Goal: Task Accomplishment & Management: Manage account settings

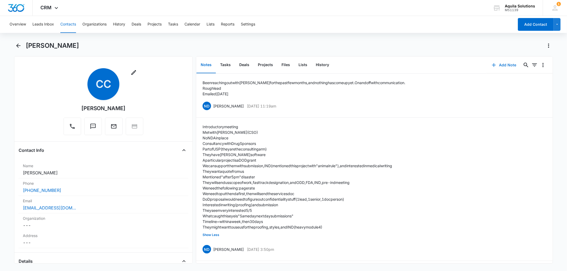
click at [492, 65] on icon "button" at bounding box center [494, 65] width 4 height 4
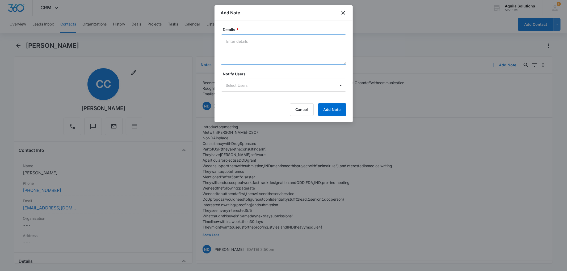
click at [293, 44] on textarea "Details *" at bounding box center [283, 50] width 125 height 30
type textarea "Reached out again [DATE] ([DATE]) Follow up 9/22"
click at [328, 107] on button "Add Note" at bounding box center [332, 109] width 28 height 13
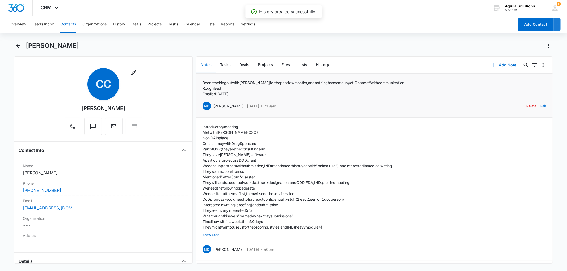
click at [540, 105] on button "Edit" at bounding box center [543, 106] width 6 height 10
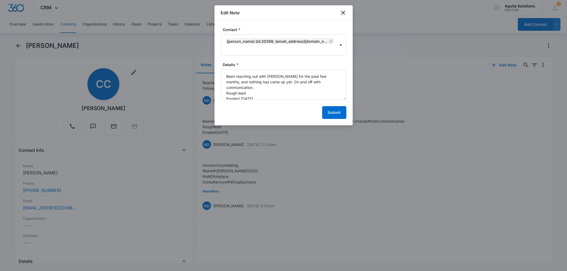
click at [340, 14] on icon "close" at bounding box center [343, 13] width 6 height 6
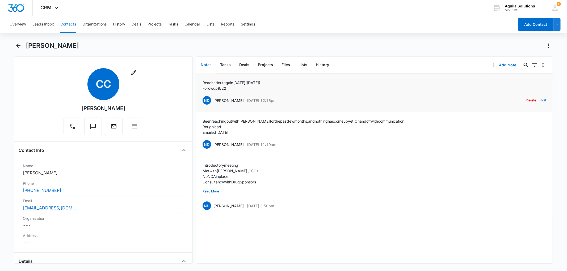
click at [540, 98] on button "Edit" at bounding box center [543, 100] width 6 height 10
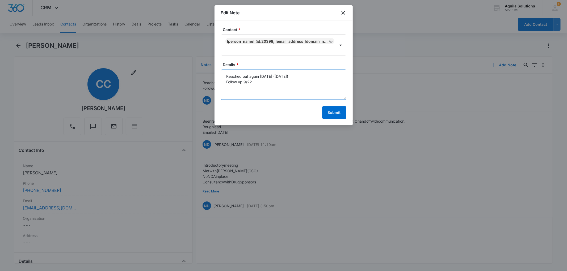
click at [244, 82] on textarea "Reached out again [DATE] ([DATE]) Follow up 9/22" at bounding box center [283, 85] width 125 height 30
type textarea "Reached out again [DATE] ([DATE]) Follow up if no response on 9/22"
click at [338, 111] on button "Submit" at bounding box center [334, 112] width 24 height 13
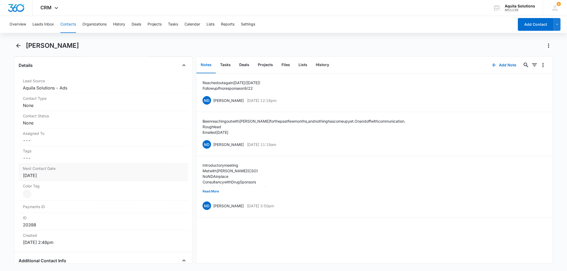
scroll to position [206, 0]
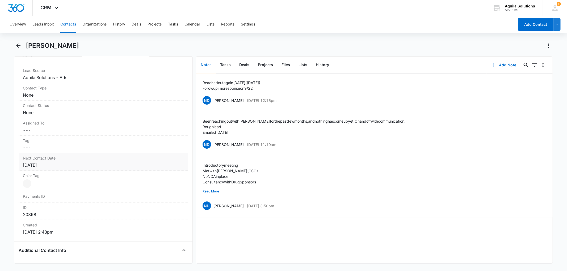
click at [34, 167] on div "[DATE]" at bounding box center [103, 165] width 161 height 6
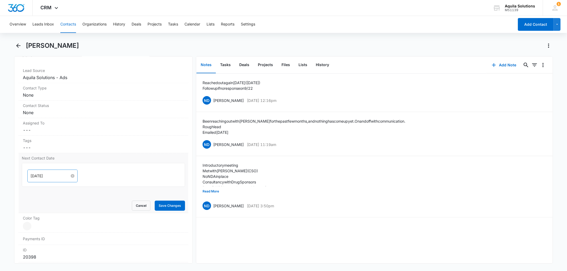
click at [51, 179] on input "[DATE]" at bounding box center [50, 176] width 39 height 6
type input "[DATE]"
click at [43, 234] on div "22" at bounding box center [45, 233] width 6 height 6
click at [165, 205] on button "Save Changes" at bounding box center [170, 206] width 30 height 10
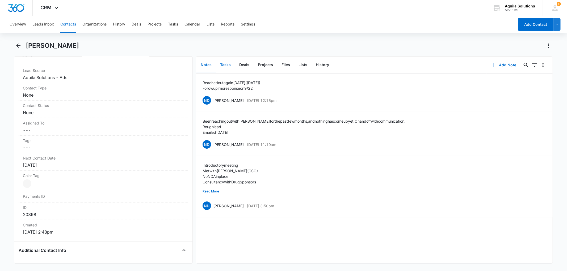
click at [228, 64] on button "Tasks" at bounding box center [225, 65] width 19 height 16
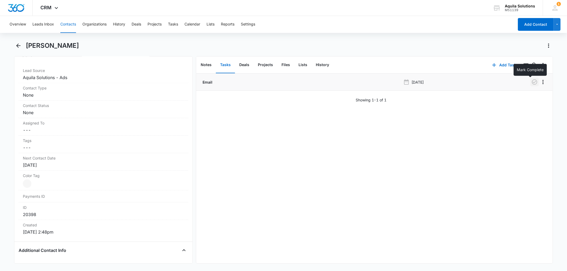
click at [531, 80] on icon "button" at bounding box center [534, 82] width 6 height 6
click at [504, 63] on button "Add Task" at bounding box center [504, 65] width 35 height 13
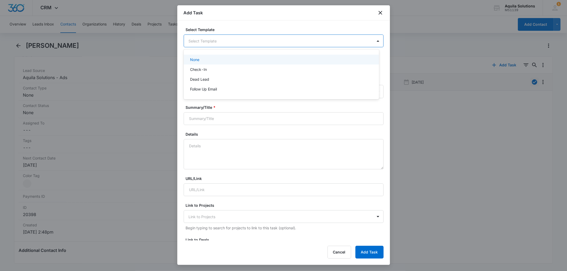
click at [210, 39] on body "CRM Apps Reputation Websites Forms CRM Email Social Payments POS Content Ads In…" at bounding box center [283, 135] width 567 height 271
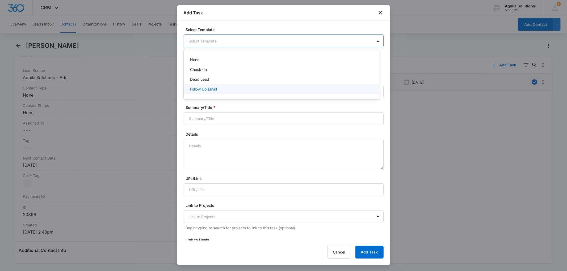
click at [212, 88] on p "Follow Up Email" at bounding box center [203, 89] width 27 height 6
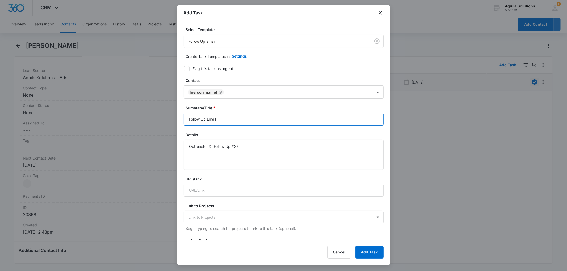
click at [225, 119] on input "Follow Up Email" at bounding box center [284, 119] width 200 height 13
type input "Follow Up Email"
click at [210, 146] on textarea "Outreach #X (Follow Up #X)" at bounding box center [284, 155] width 200 height 30
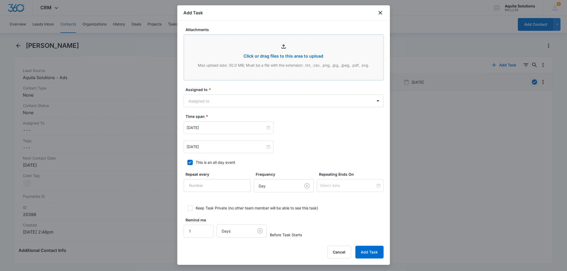
scroll to position [295, 0]
type textarea "Outreach #3 (Follow Up #2)"
click at [221, 109] on body "CRM Apps Reputation Websites Forms CRM Email Social Payments POS Content Ads In…" at bounding box center [283, 135] width 567 height 271
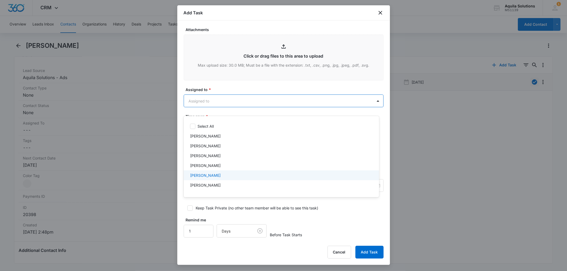
scroll to position [18, 0]
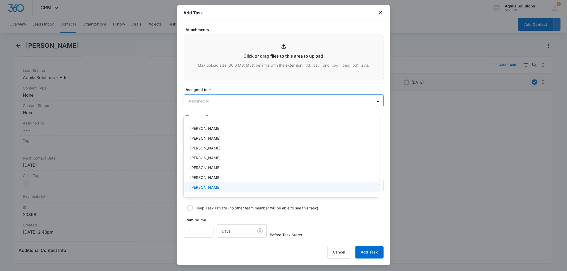
click at [214, 189] on p "[PERSON_NAME]" at bounding box center [205, 188] width 31 height 6
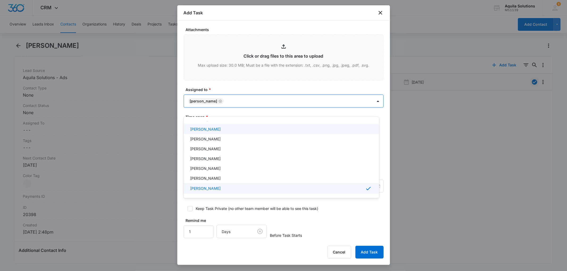
click at [213, 92] on div at bounding box center [283, 135] width 567 height 271
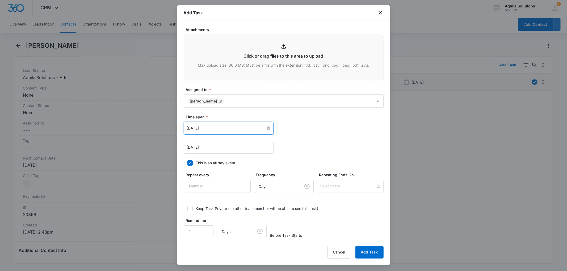
click at [219, 131] on input "[DATE]" at bounding box center [226, 128] width 79 height 6
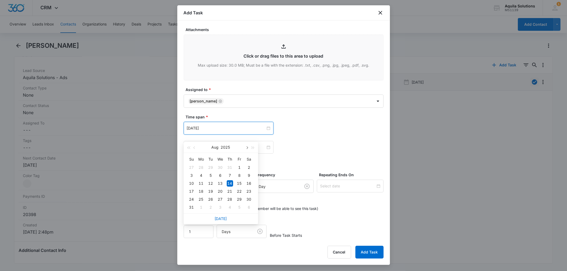
click at [245, 150] on button "button" at bounding box center [247, 147] width 6 height 11
type input "[DATE]"
click at [201, 192] on div "22" at bounding box center [201, 191] width 6 height 6
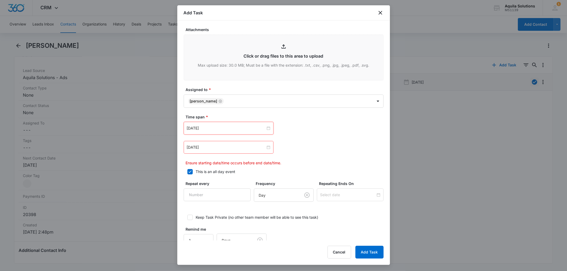
click at [217, 120] on label "Time span *" at bounding box center [286, 117] width 200 height 6
click at [216, 150] on input "[DATE]" at bounding box center [226, 148] width 79 height 6
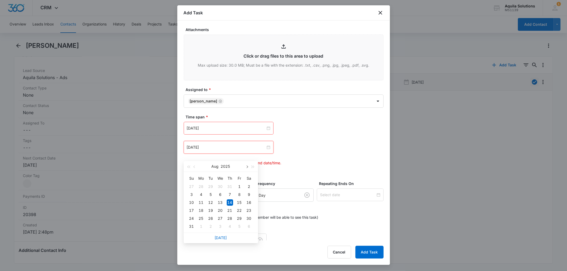
click at [246, 167] on span "button" at bounding box center [247, 167] width 3 height 3
type input "[DATE]"
click at [201, 211] on div "22" at bounding box center [201, 211] width 6 height 6
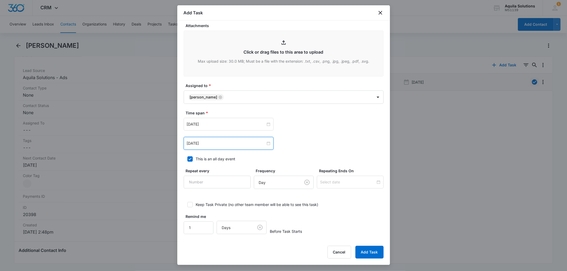
scroll to position [302, 0]
click at [366, 250] on button "Add Task" at bounding box center [369, 252] width 28 height 13
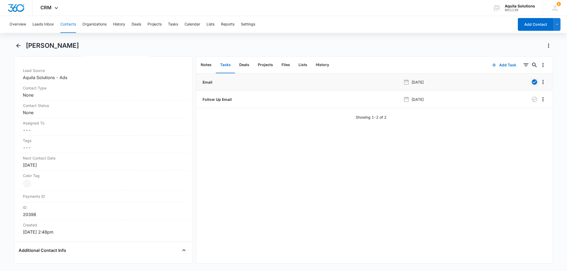
click at [502, 132] on div "Email [DATE] Follow Up Email [DATE] Showing 1-2 of 2" at bounding box center [374, 169] width 356 height 190
click at [192, 23] on button "Calendar" at bounding box center [192, 24] width 16 height 17
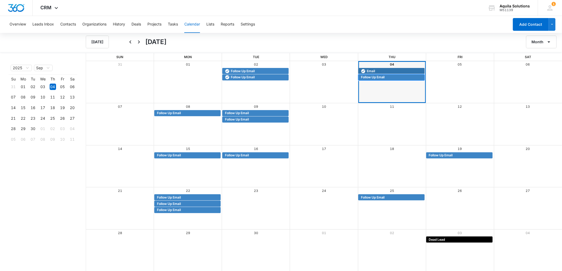
click at [376, 78] on span "Follow Up Email" at bounding box center [373, 77] width 24 height 5
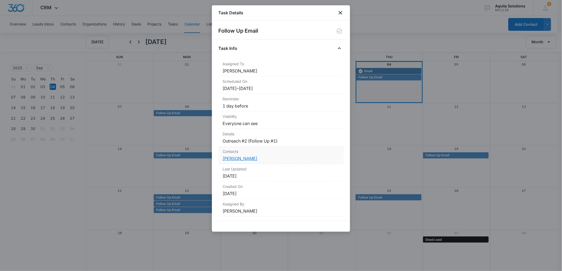
click at [243, 159] on link "[PERSON_NAME]" at bounding box center [240, 158] width 35 height 5
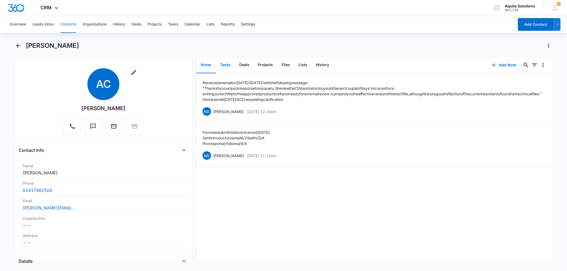
click at [225, 66] on button "Tasks" at bounding box center [225, 65] width 19 height 16
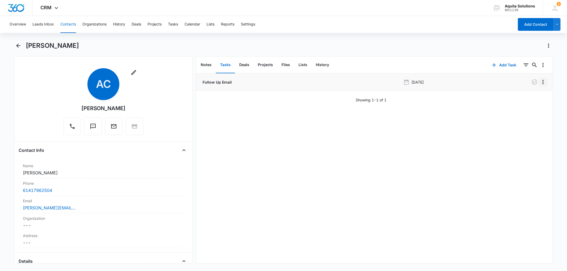
click at [540, 83] on icon "Overflow Menu" at bounding box center [543, 82] width 6 height 6
click at [526, 107] on div "Delete" at bounding box center [523, 105] width 11 height 4
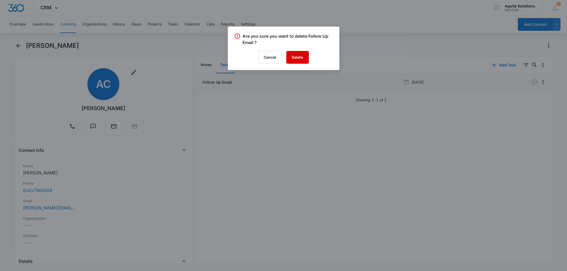
click at [299, 58] on button "Delete" at bounding box center [297, 57] width 23 height 13
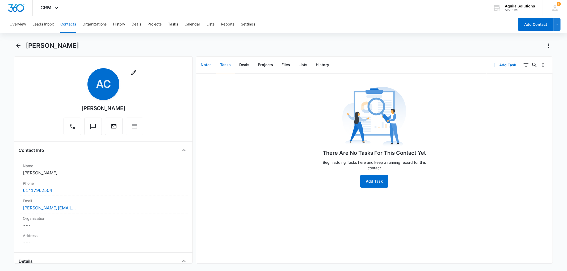
click at [204, 61] on button "Notes" at bounding box center [205, 65] width 19 height 16
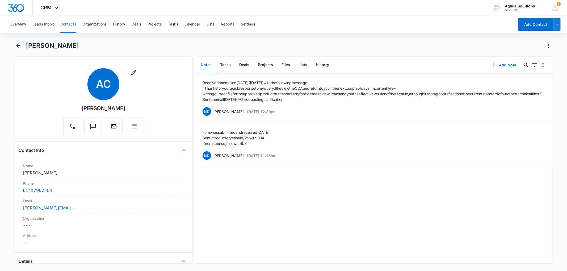
click at [504, 200] on div "Received an email [DATE] ([DATE]) with the following message: "Thanks for your …" at bounding box center [374, 169] width 356 height 190
click at [492, 65] on icon "button" at bounding box center [494, 65] width 6 height 6
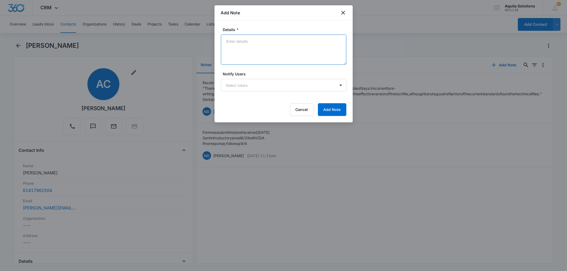
click at [248, 38] on textarea "Details *" at bounding box center [283, 50] width 125 height 30
paste textarea "Please find attached the signed confidentiality agreement. Once you sign it and…"
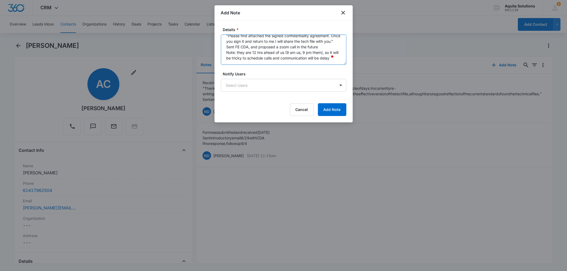
scroll to position [18, 0]
type textarea "Received an email [DATE] "Please find attached the signed confidentiality agree…"
click at [332, 114] on button "Add Note" at bounding box center [332, 109] width 28 height 13
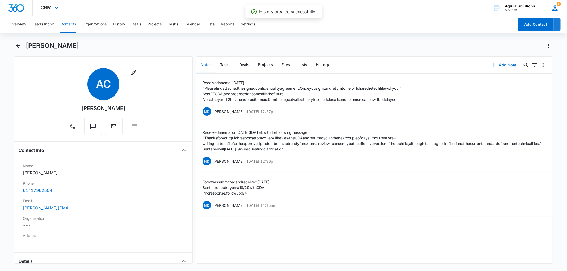
click at [553, 6] on icon at bounding box center [555, 8] width 8 height 8
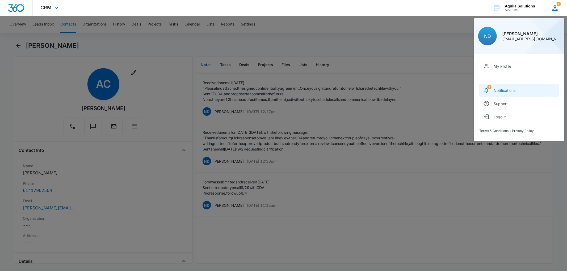
click at [501, 88] on div "Notifications" at bounding box center [504, 90] width 22 height 5
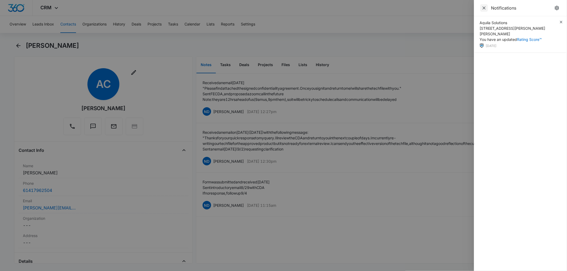
click at [483, 7] on icon "Close" at bounding box center [483, 7] width 3 height 3
